Goal: Information Seeking & Learning: Check status

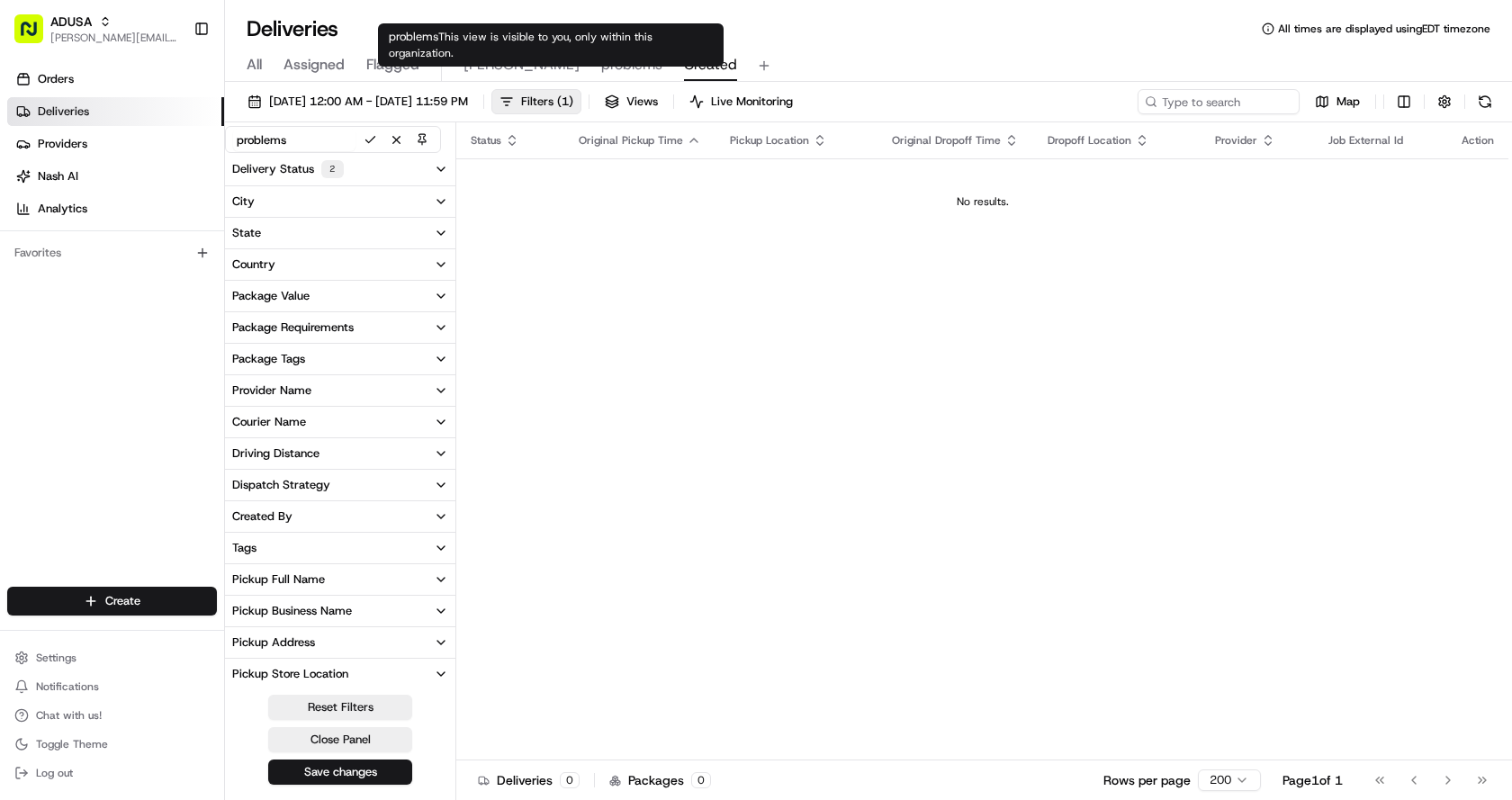
click at [601, 63] on span "problems" at bounding box center [631, 65] width 61 height 22
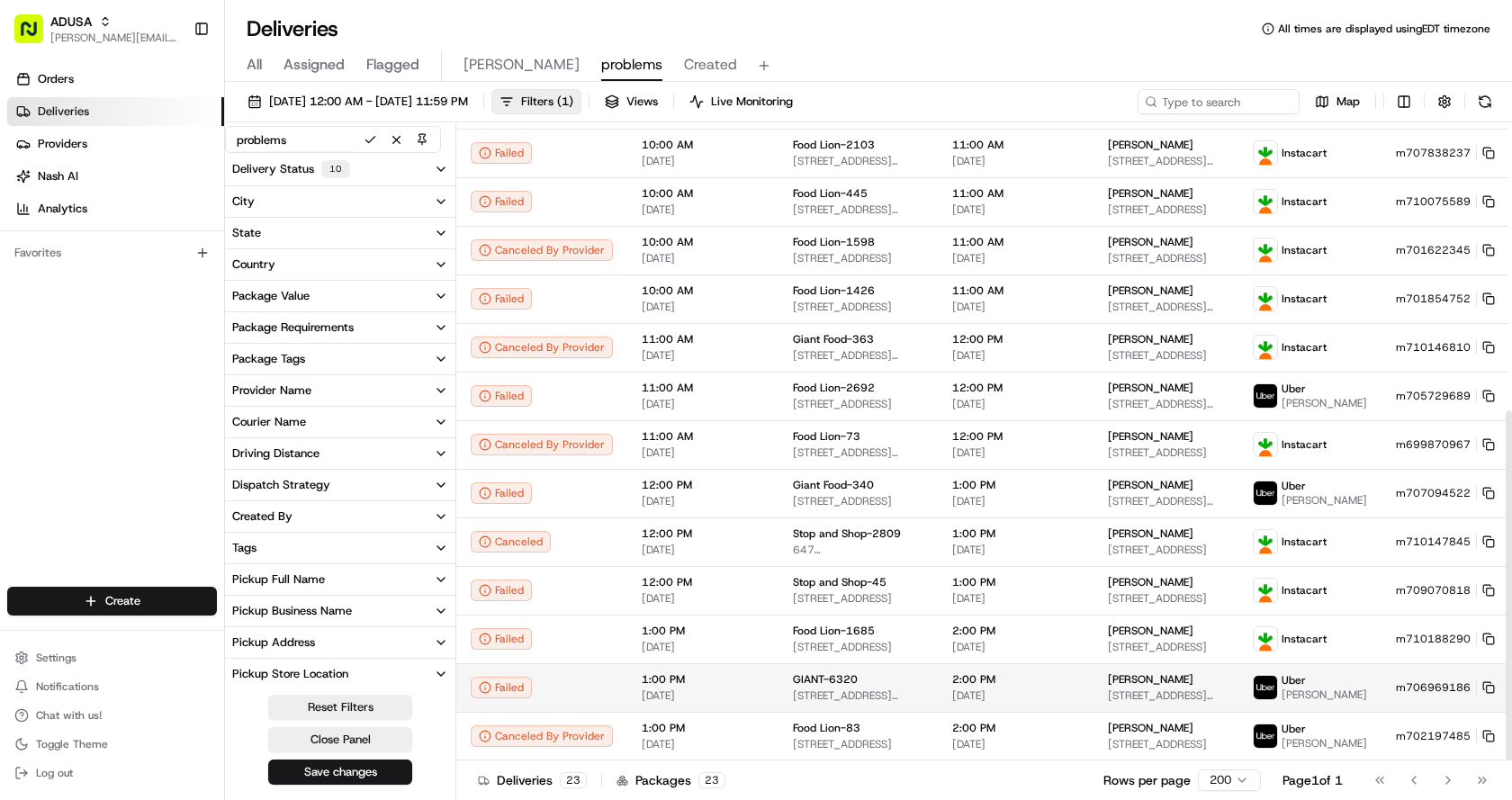
scroll to position [526, 0]
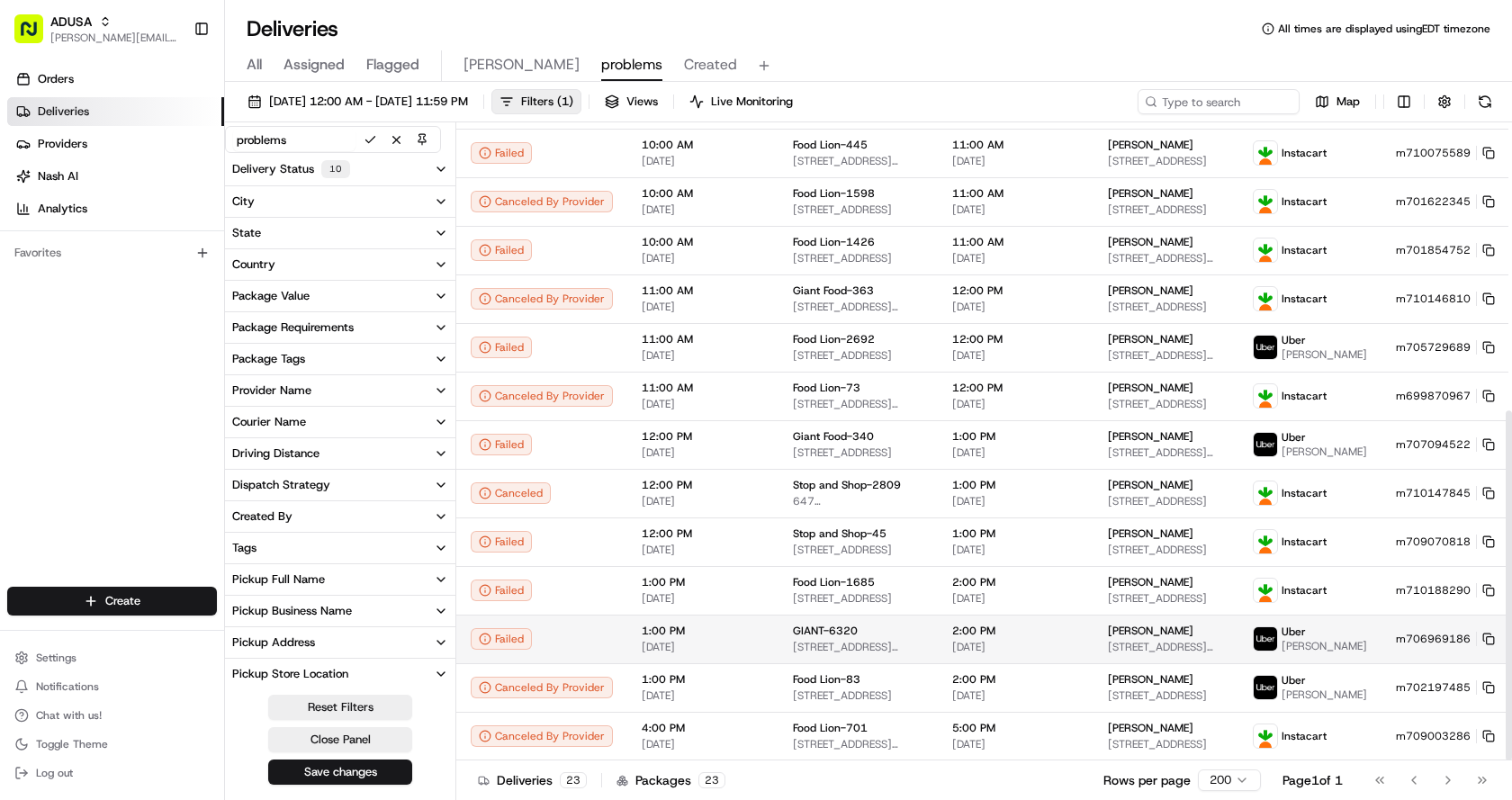
click at [1487, 638] on rect at bounding box center [1490, 642] width 7 height 8
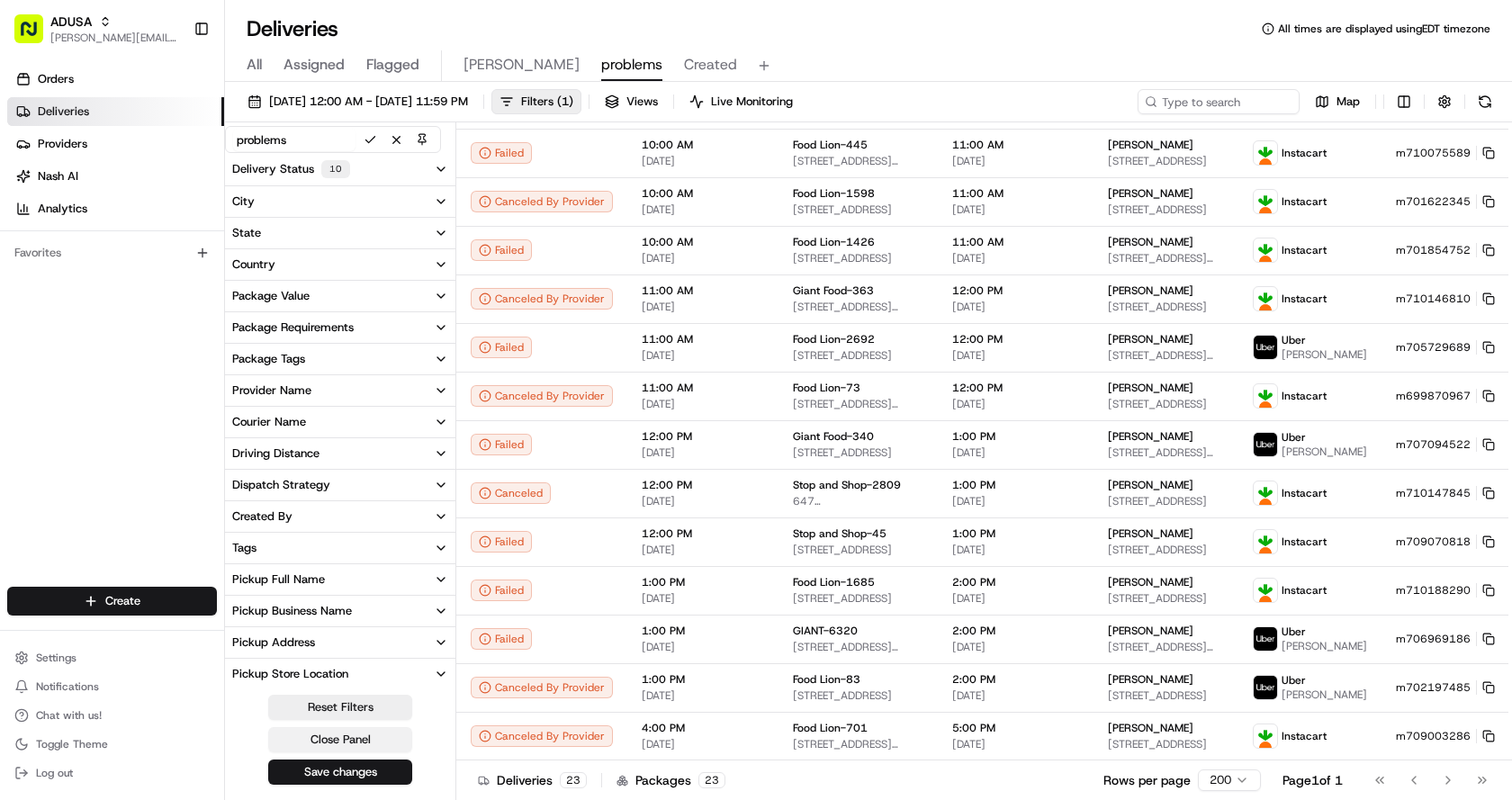
click at [326, 740] on button "Close Panel" at bounding box center [340, 740] width 144 height 25
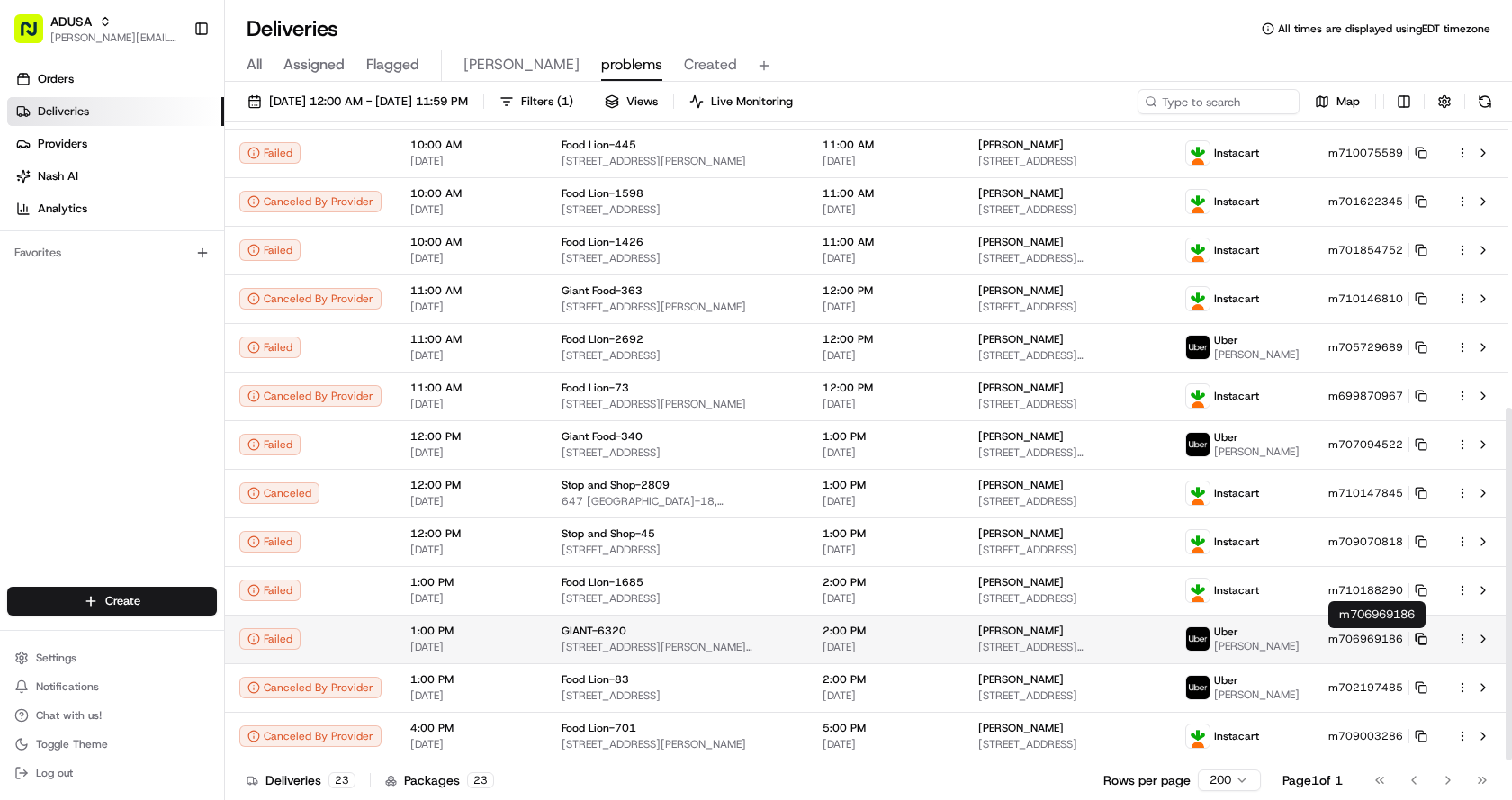
click at [1422, 642] on icon at bounding box center [1420, 639] width 12 height 12
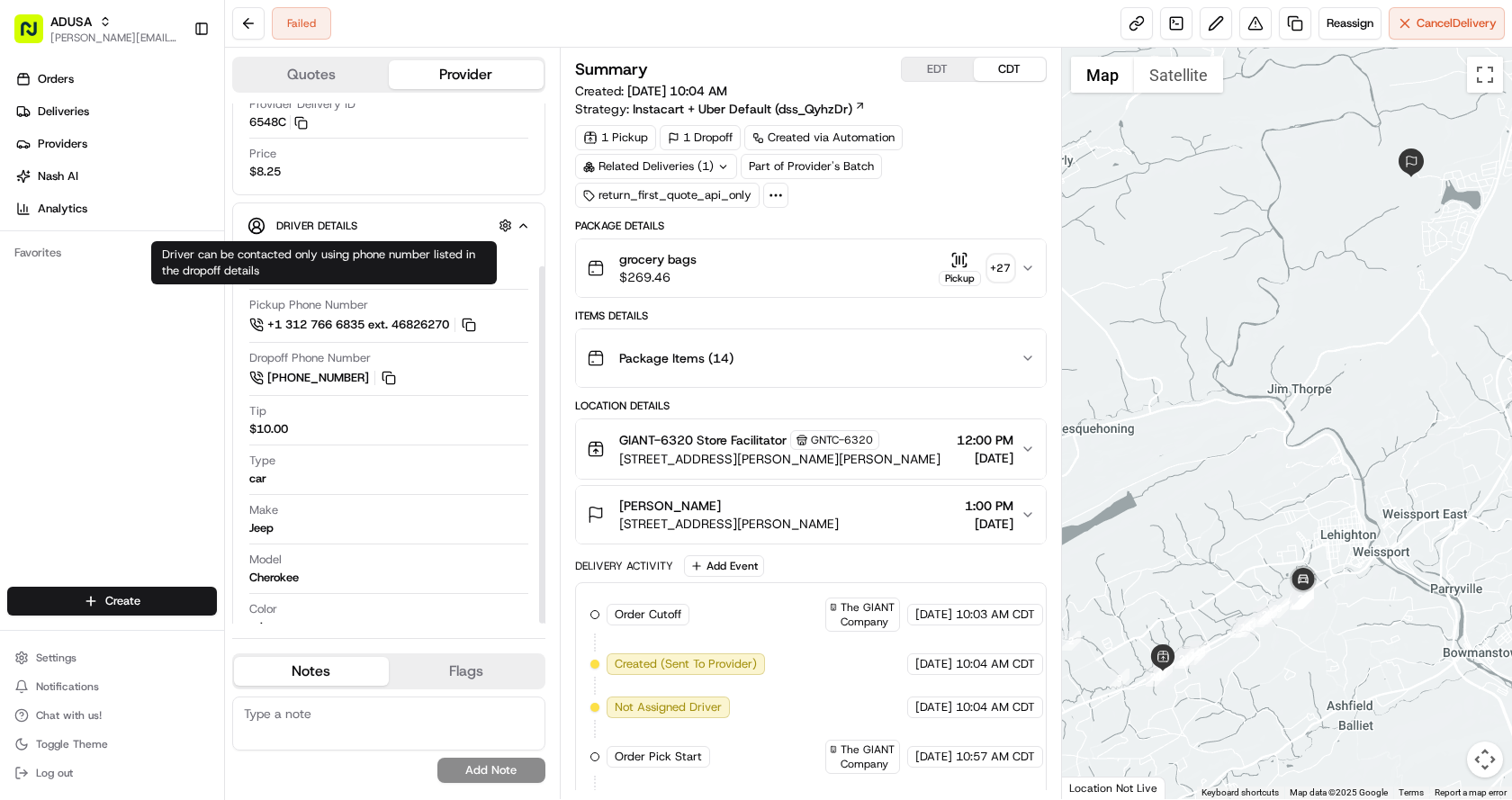
scroll to position [236, 0]
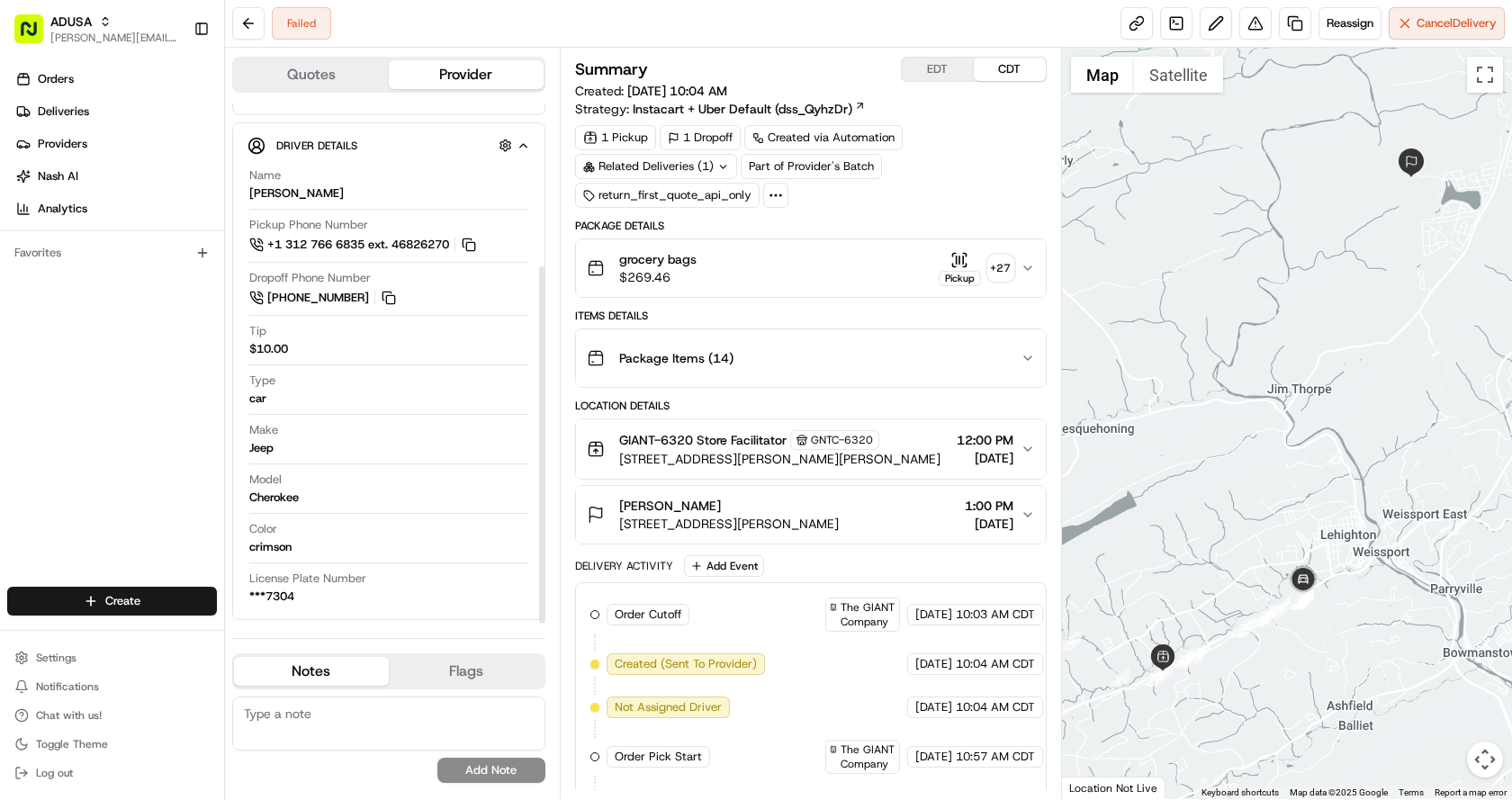
click at [296, 739] on textarea at bounding box center [389, 724] width 313 height 54
click at [295, 725] on textarea at bounding box center [389, 724] width 313 height 54
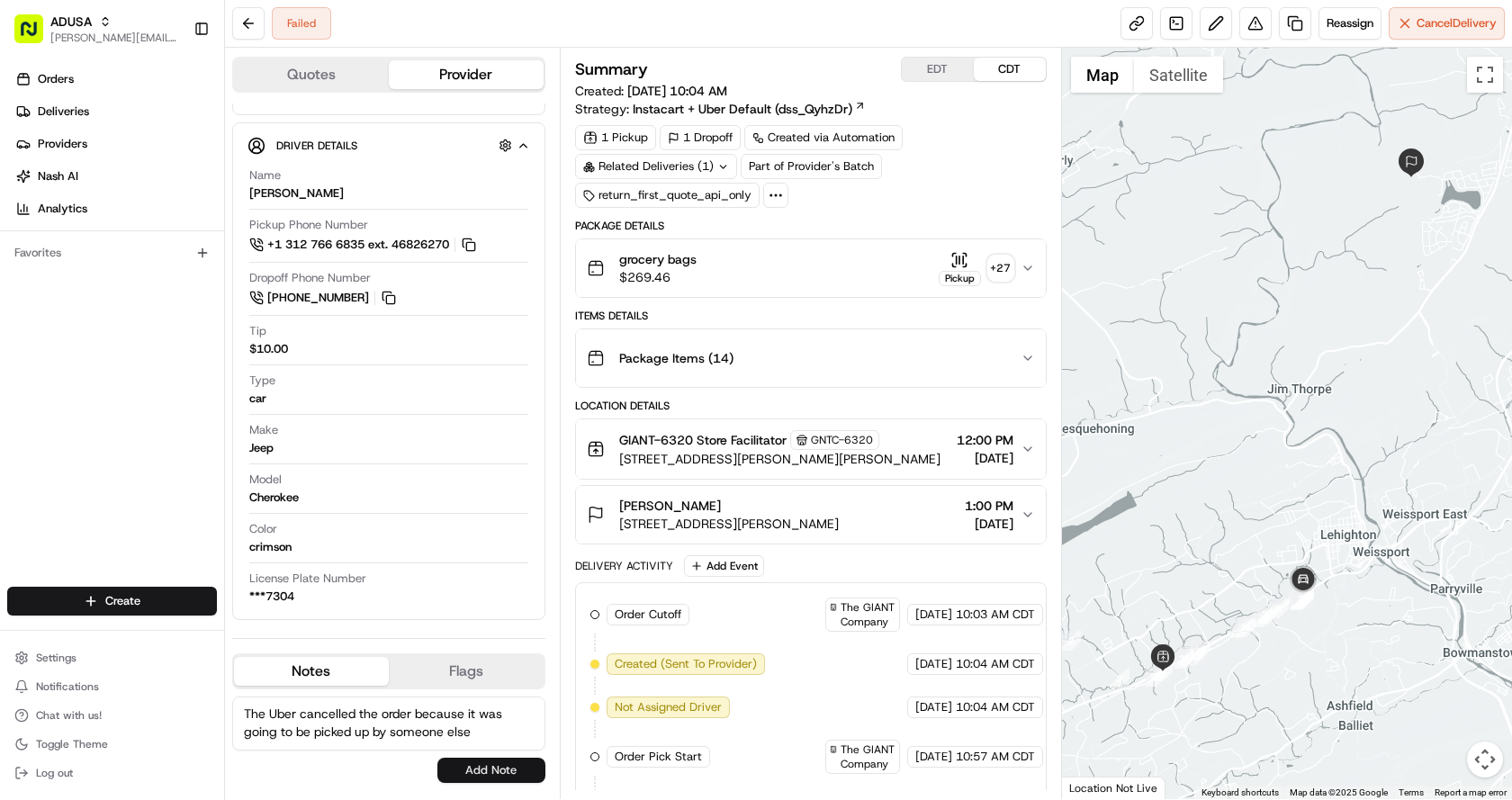
type textarea "The Uber cancelled the order because it was going to be picked up by someone el…"
click at [492, 773] on button "Add Note" at bounding box center [491, 770] width 108 height 25
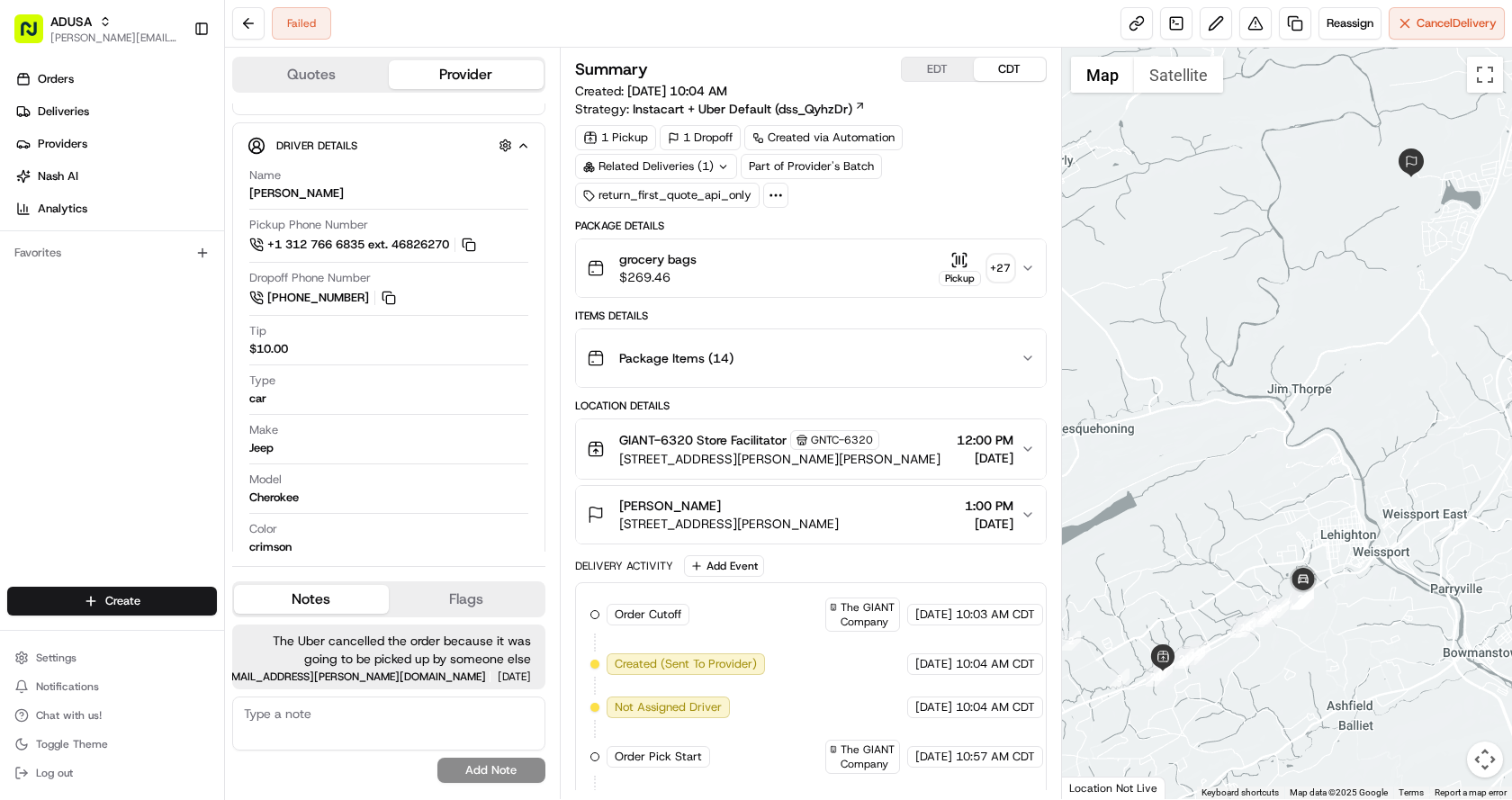
drag, startPoint x: 861, startPoint y: 25, endPoint x: 849, endPoint y: 10, distance: 19.2
click at [861, 25] on div "Failed Reassign Cancel Delivery" at bounding box center [868, 23] width 1287 height 48
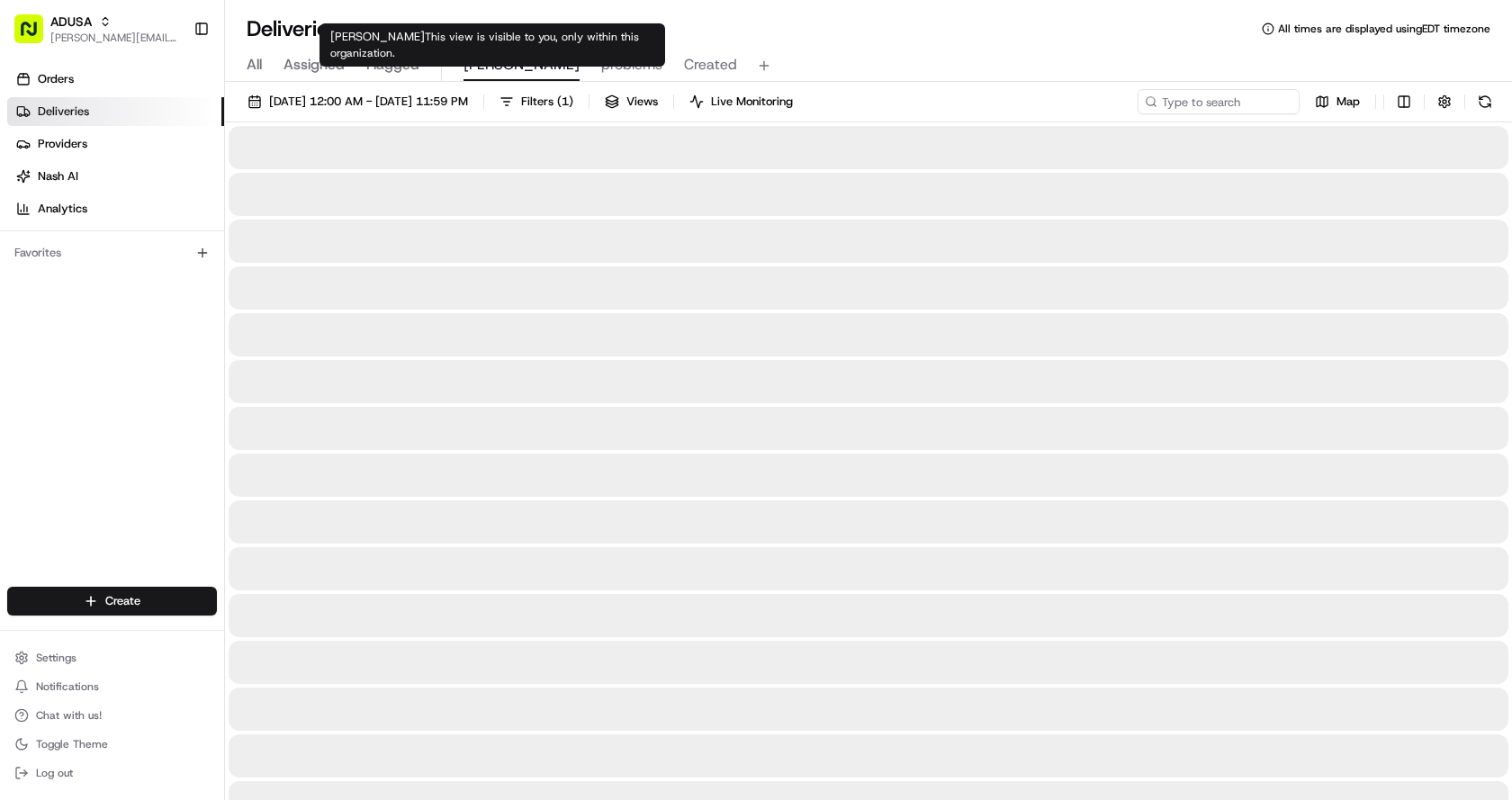
click at [475, 56] on button "Chris" at bounding box center [521, 66] width 116 height 31
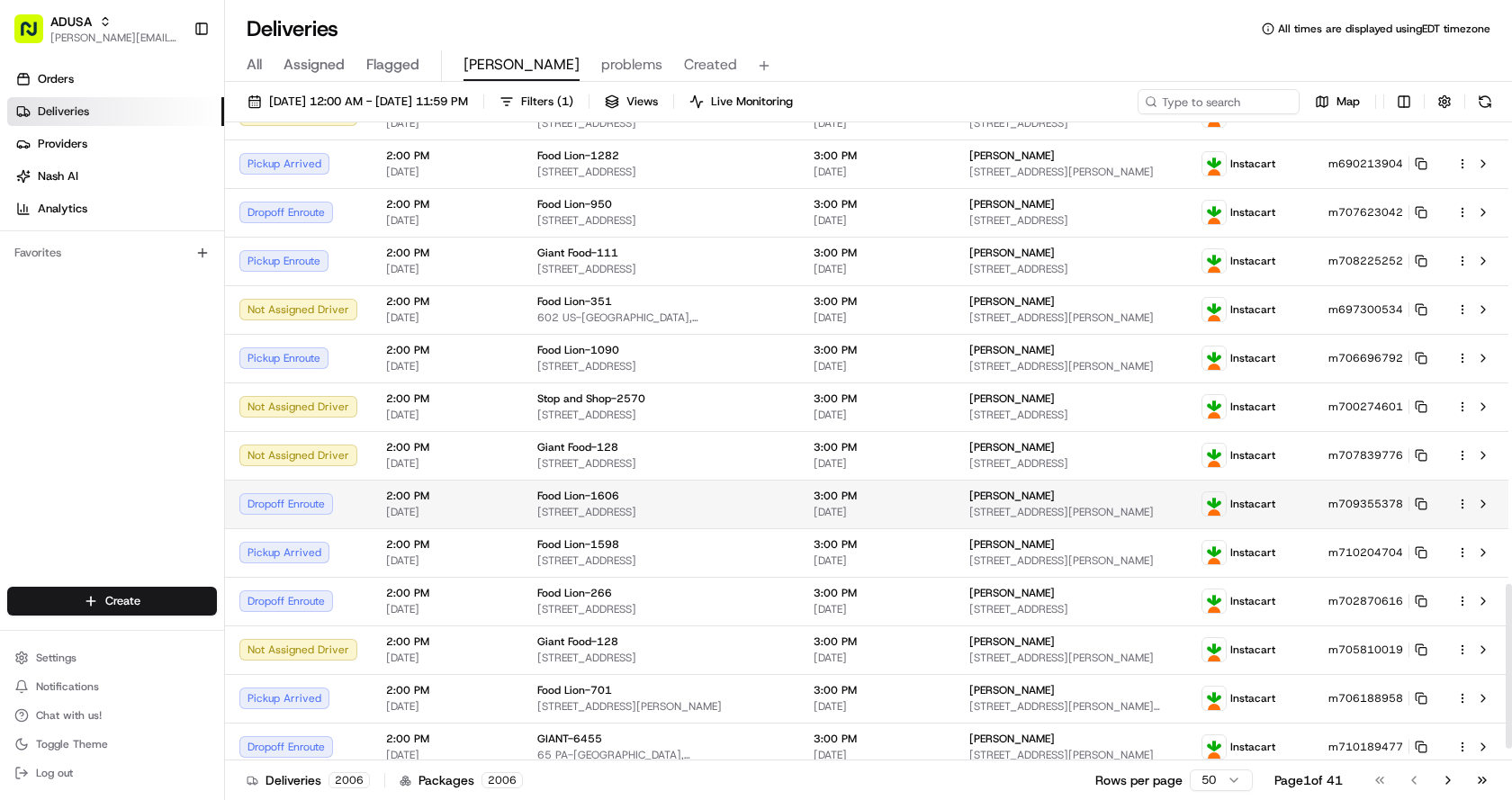
scroll to position [1829, 0]
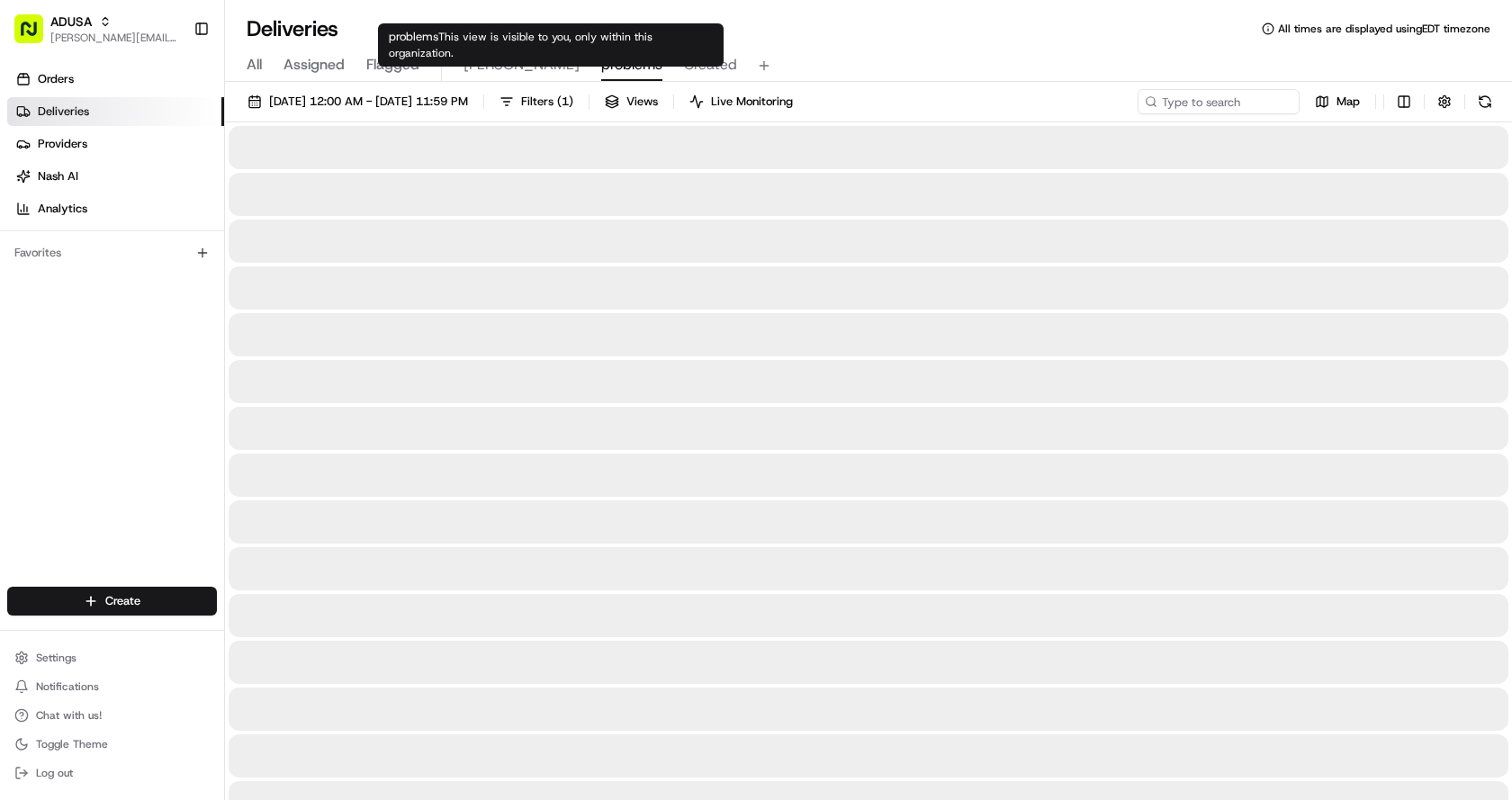
click at [601, 59] on span "problems" at bounding box center [631, 65] width 61 height 22
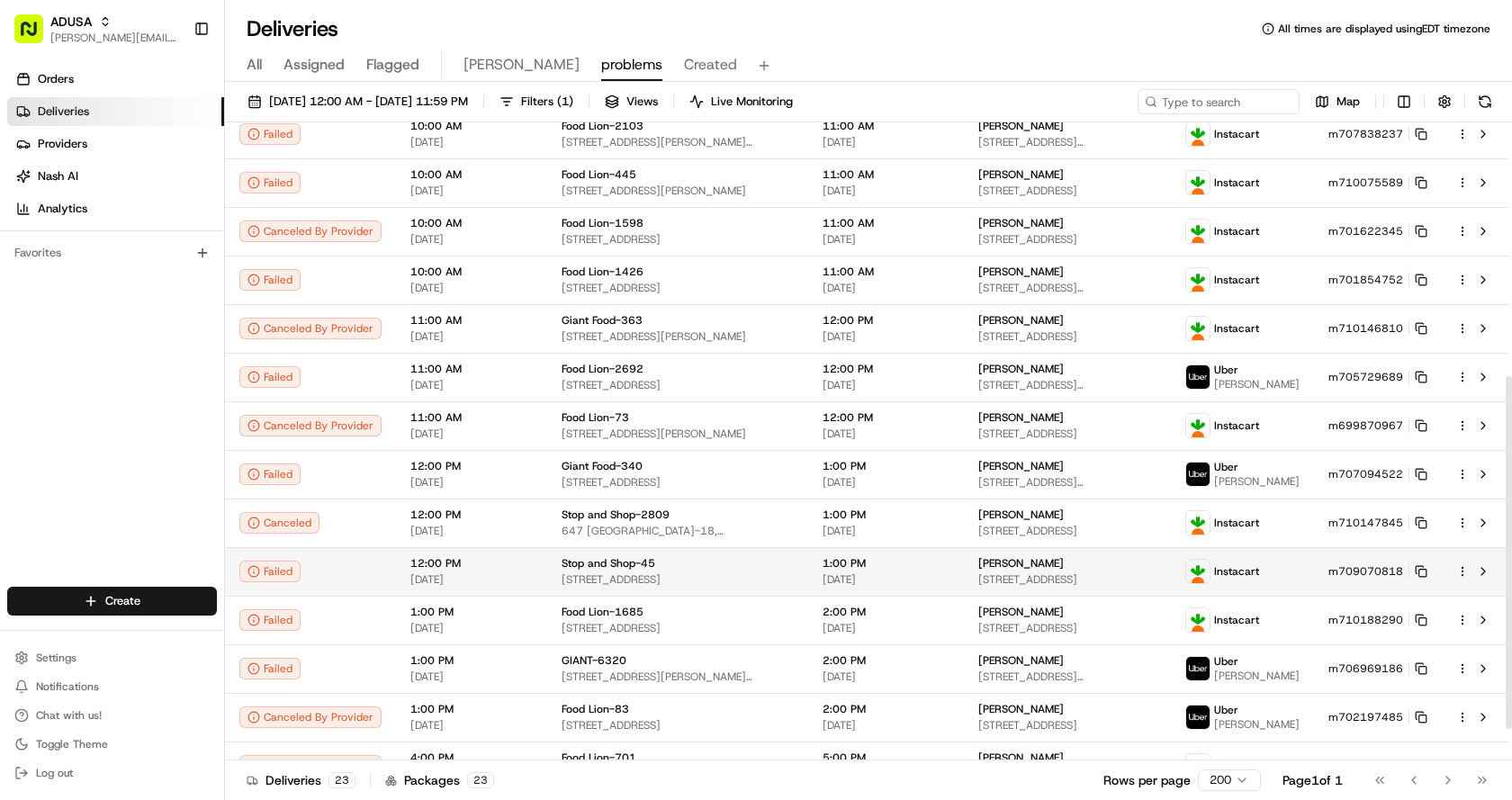
scroll to position [516, 0]
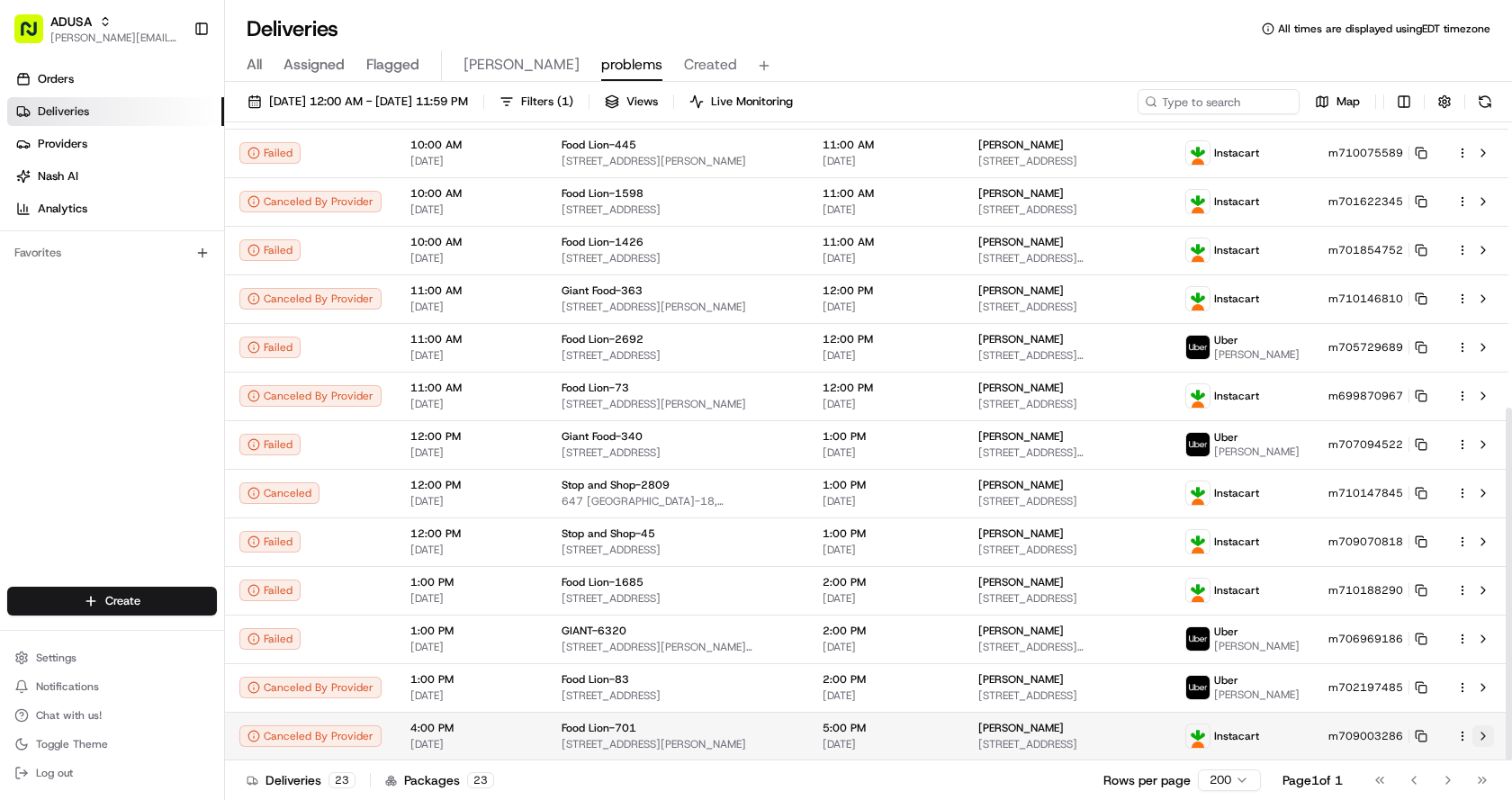
click at [1489, 737] on button at bounding box center [1482, 736] width 22 height 22
click at [1483, 734] on button at bounding box center [1482, 736] width 22 height 22
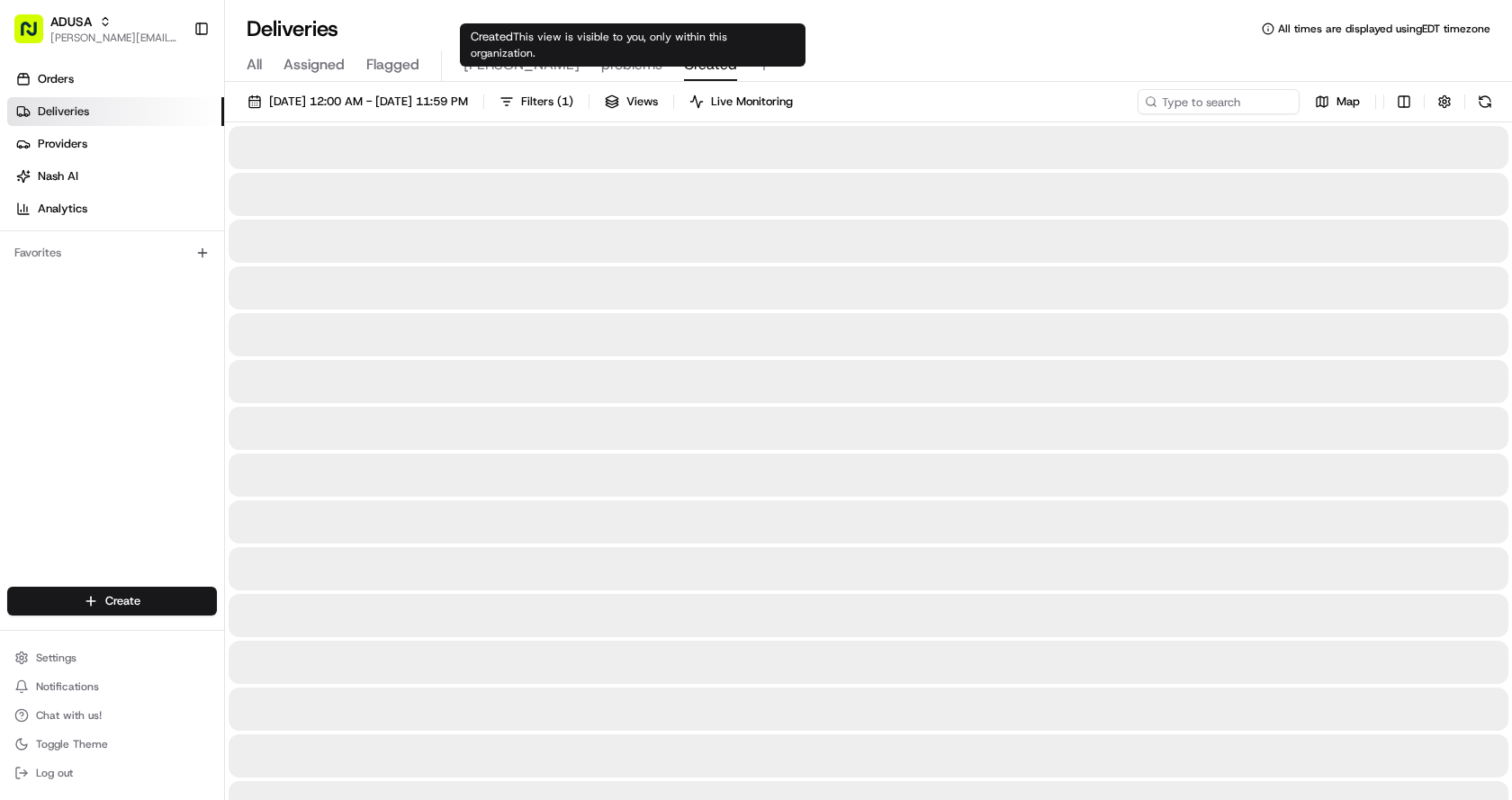
click at [684, 64] on span "Created" at bounding box center [711, 65] width 53 height 22
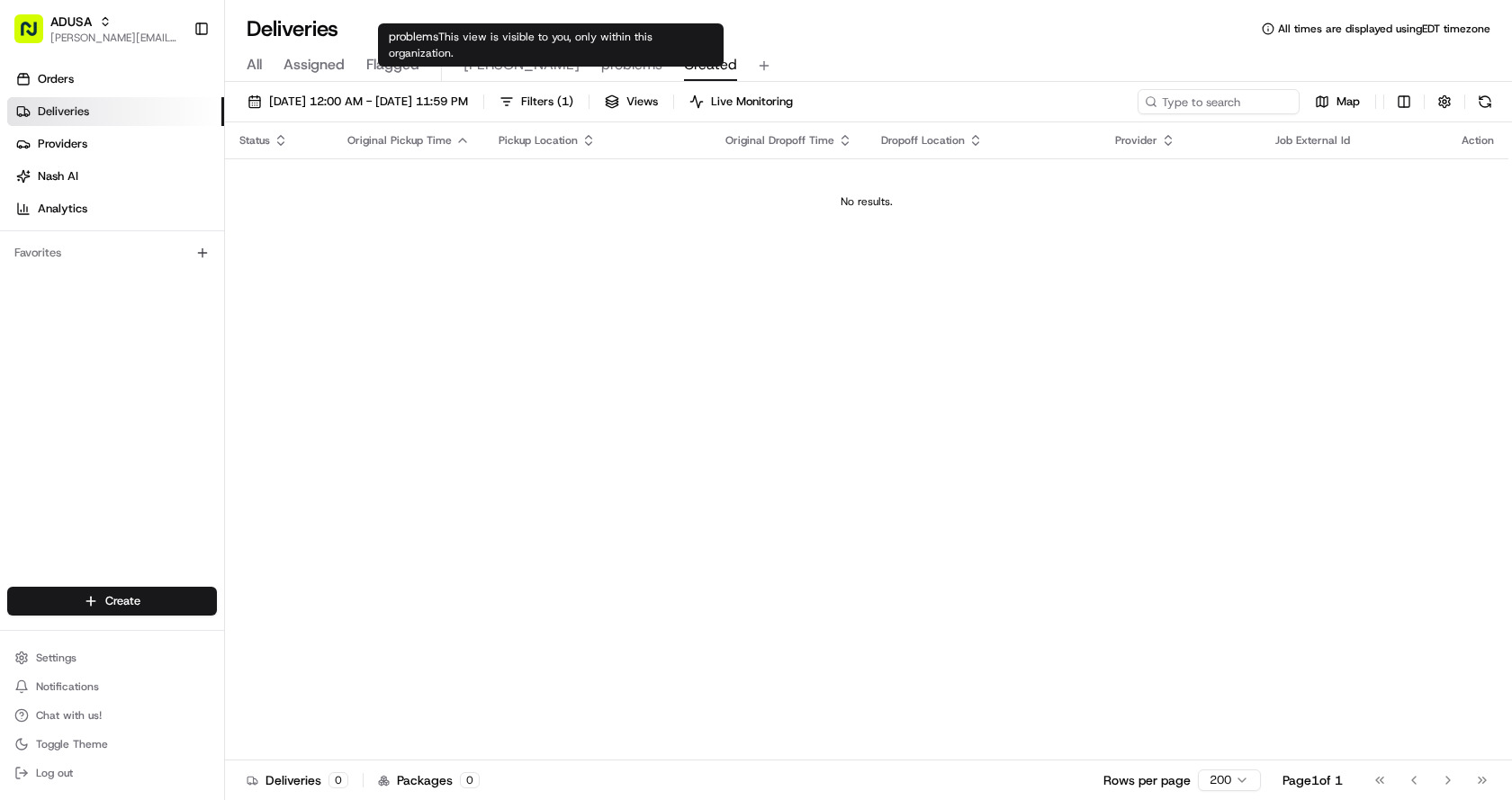
click at [601, 68] on span "problems" at bounding box center [631, 65] width 61 height 22
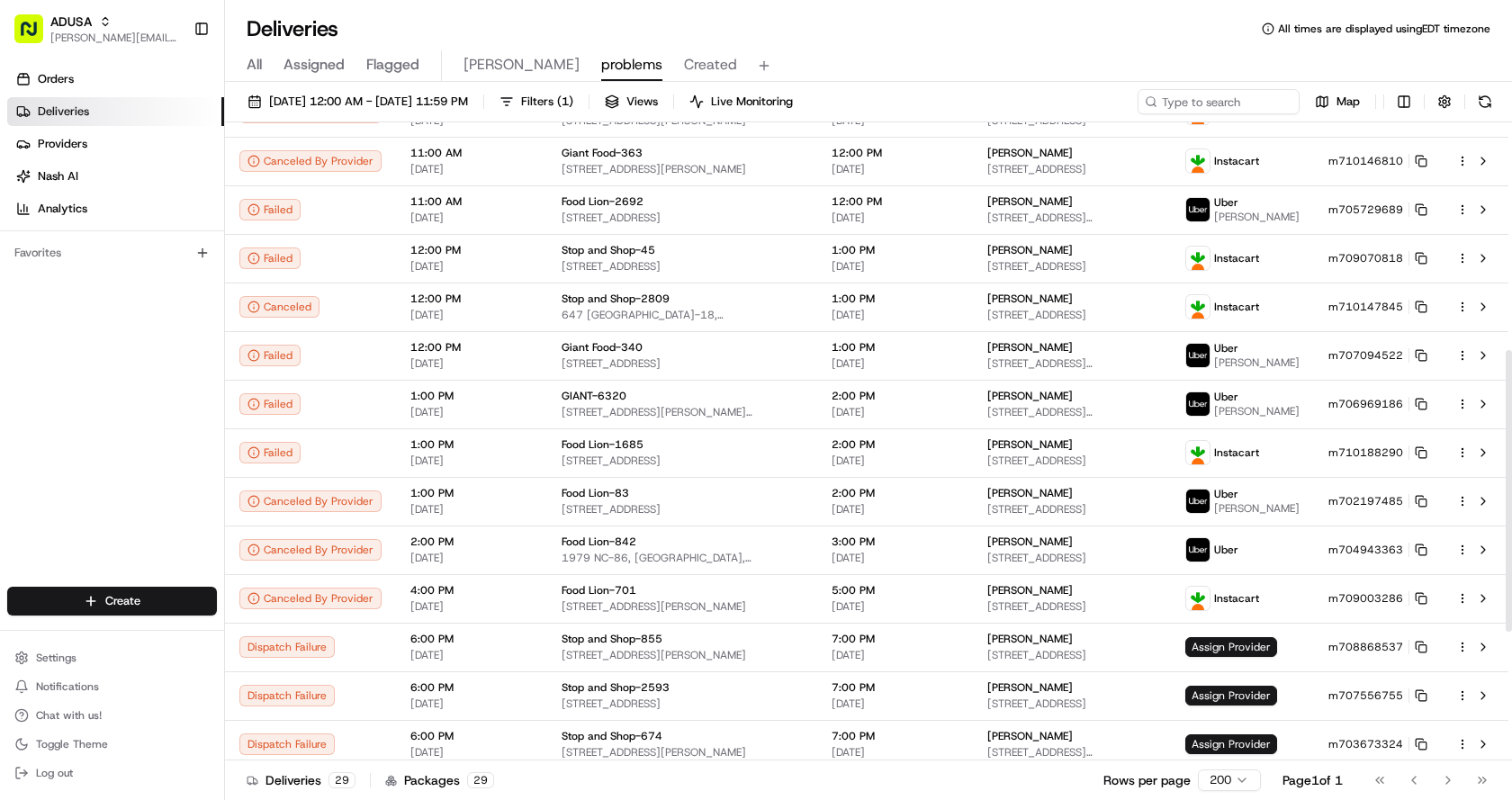
scroll to position [808, 0]
